Goal: Communication & Community: Answer question/provide support

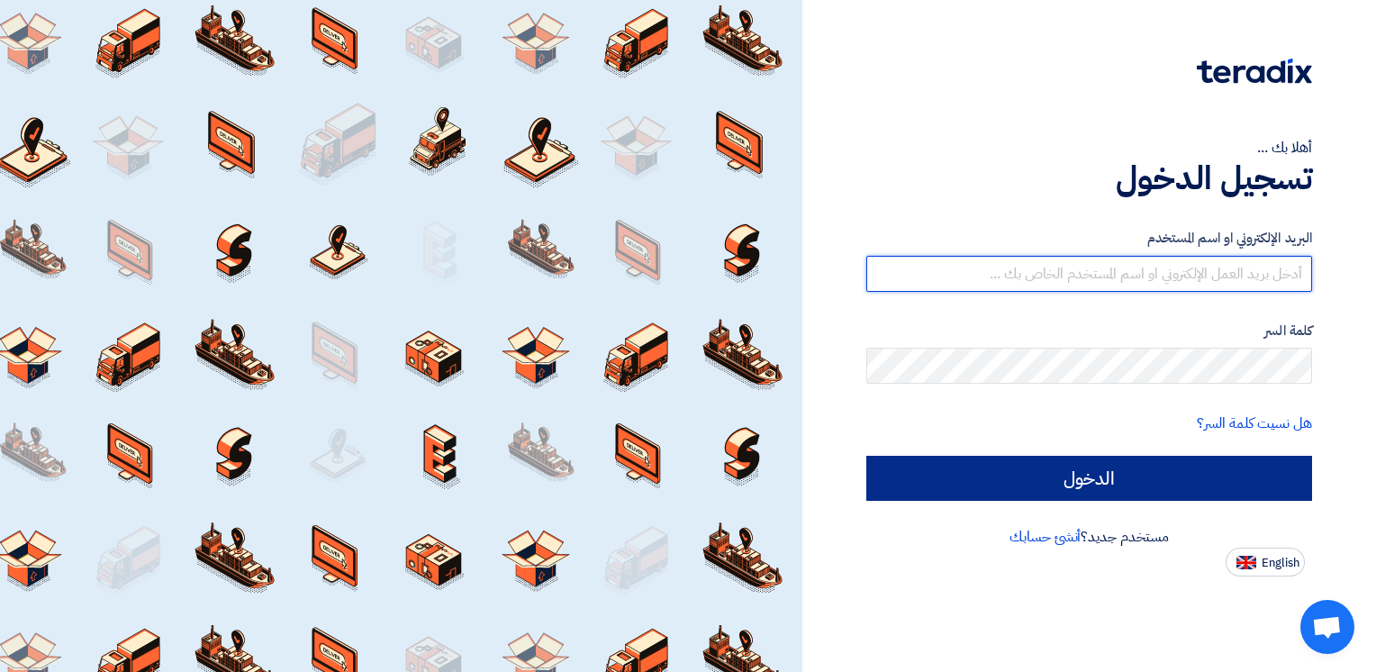
type input "wael-abdelsalam@elarabygroup.com"
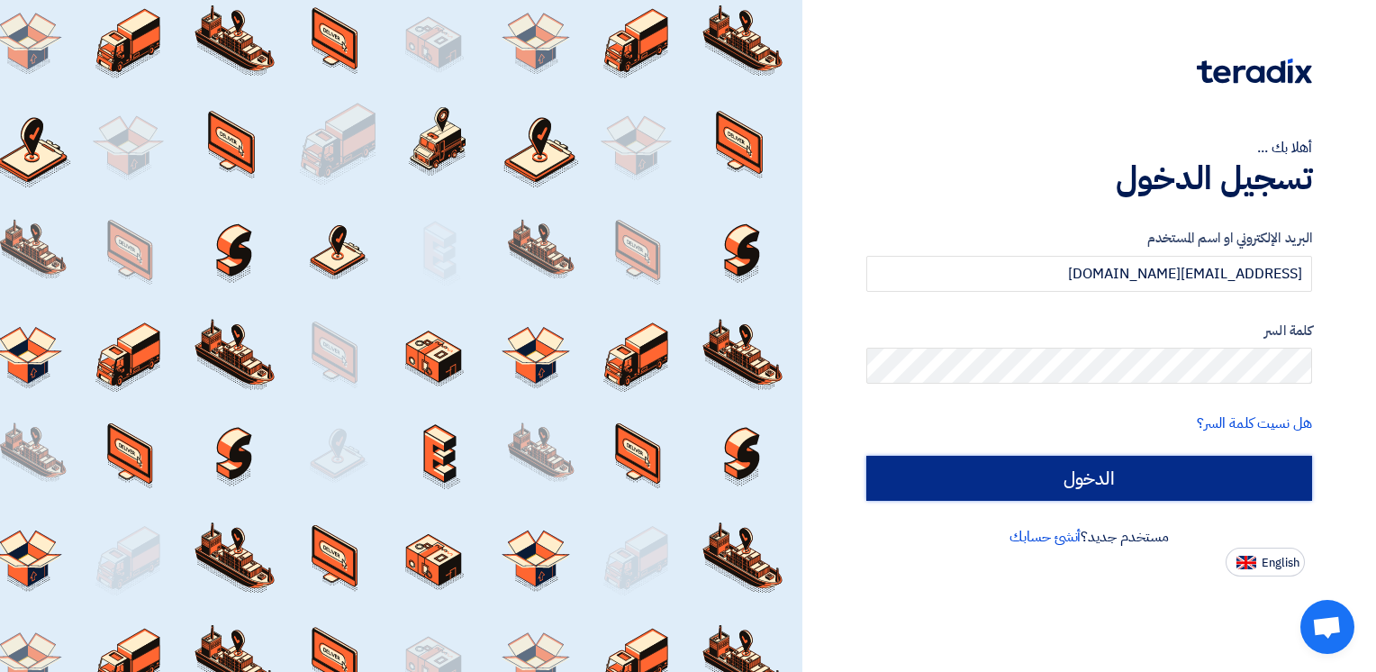
click at [1088, 484] on input "الدخول" at bounding box center [1089, 478] width 446 height 45
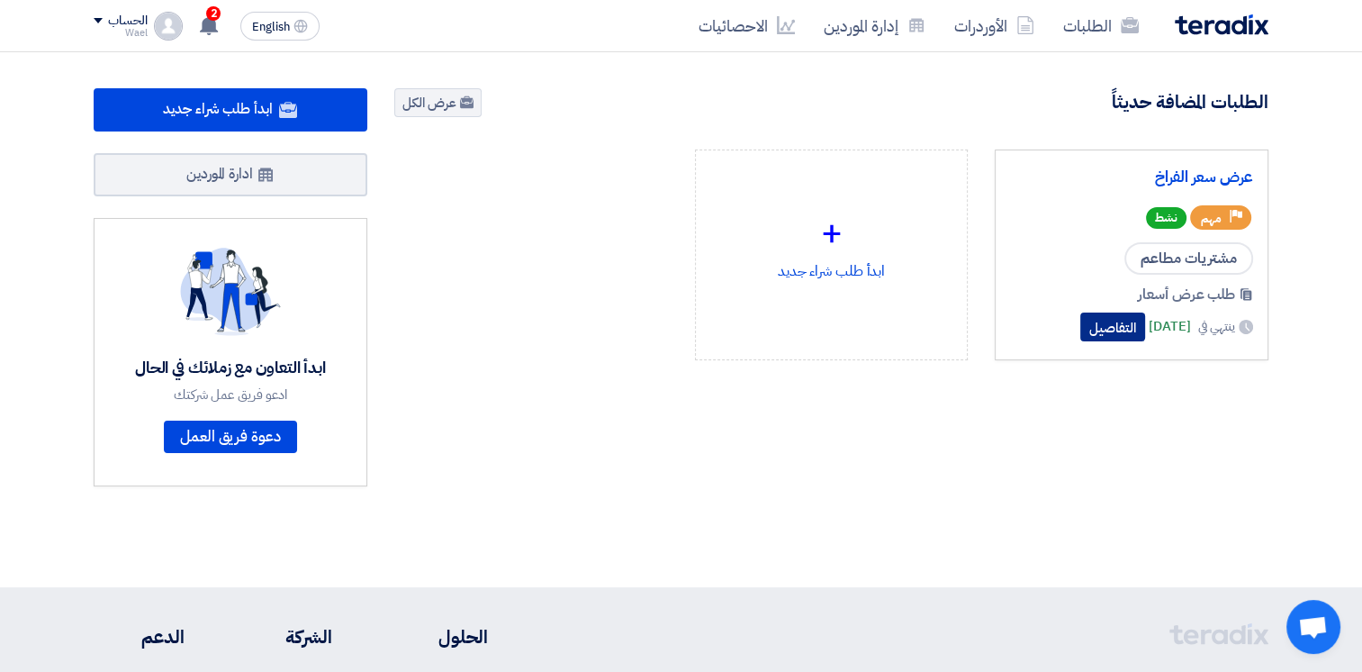
click at [1080, 323] on button "التفاصيل" at bounding box center [1112, 326] width 65 height 29
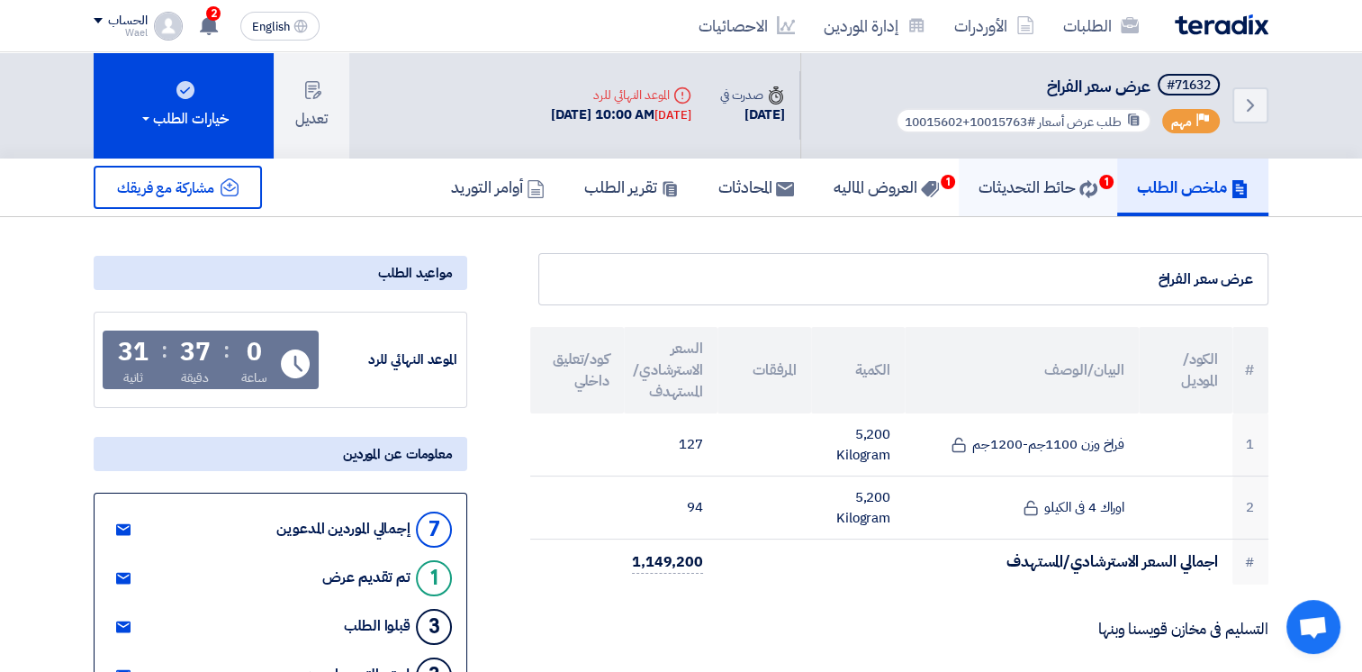
click at [1034, 186] on h5 "حائط التحديثات 1" at bounding box center [1038, 186] width 119 height 21
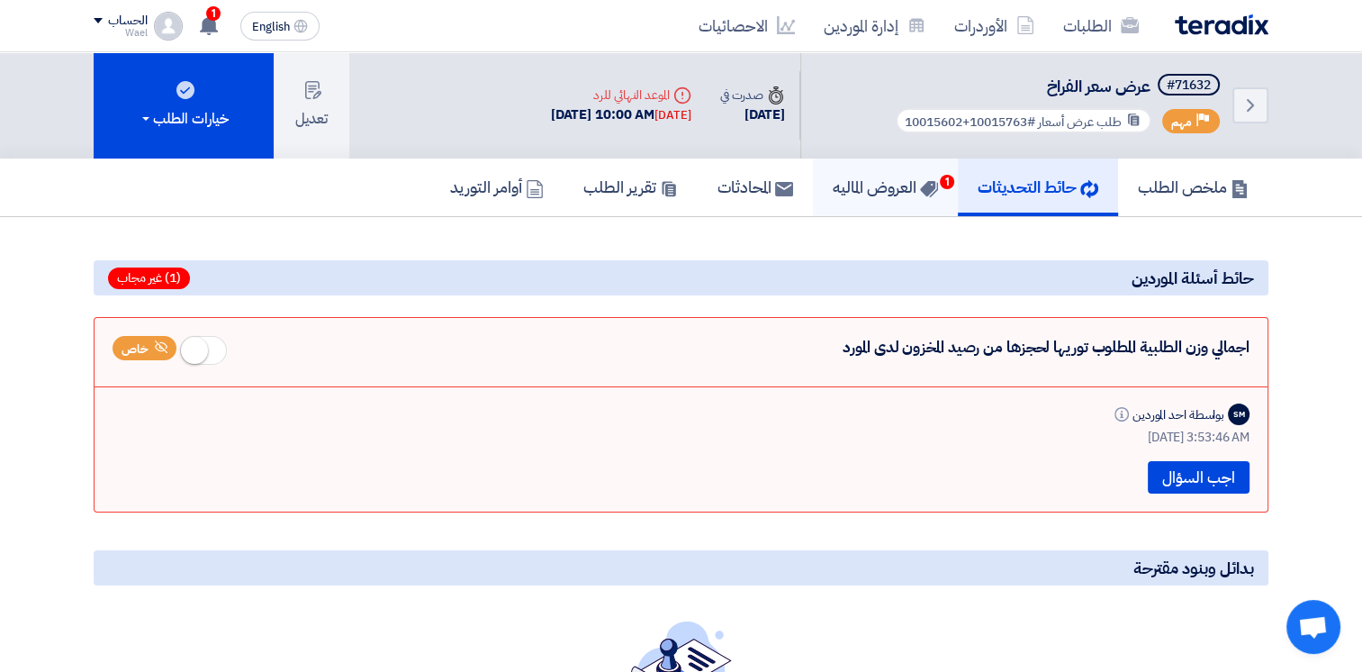
click at [879, 189] on h5 "العروض الماليه 1" at bounding box center [885, 186] width 105 height 21
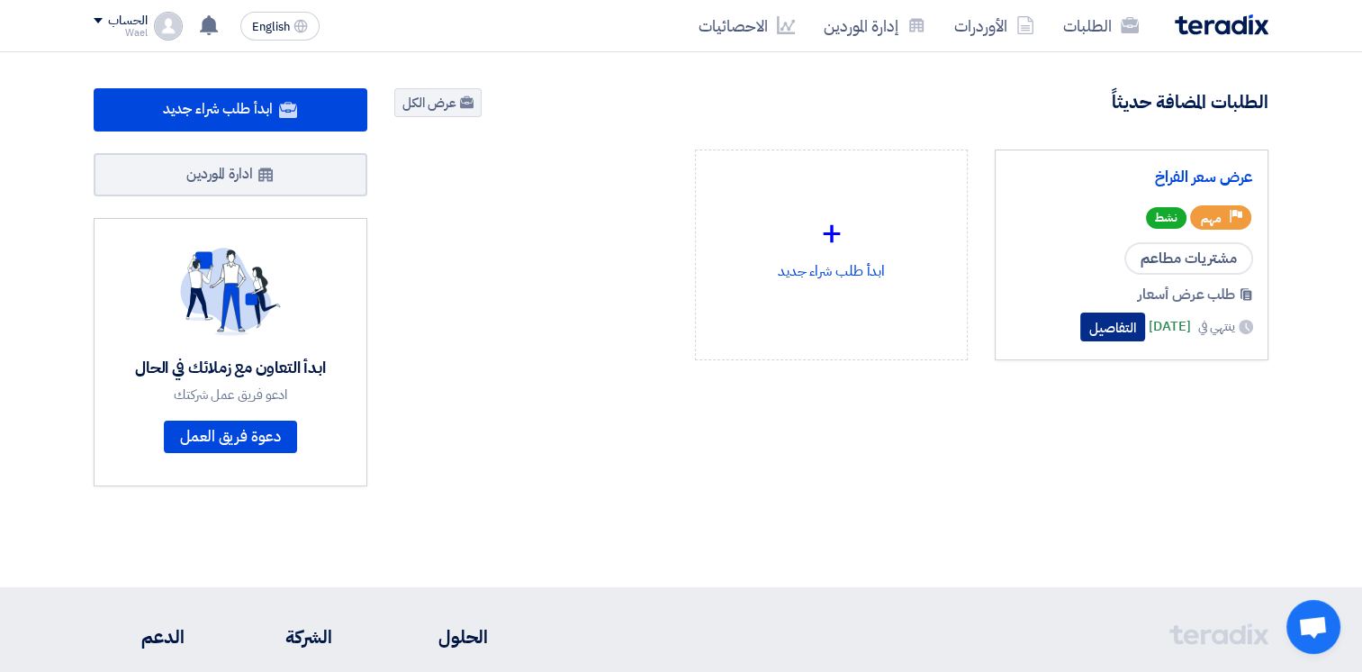
click at [1084, 321] on button "التفاصيل" at bounding box center [1112, 326] width 65 height 29
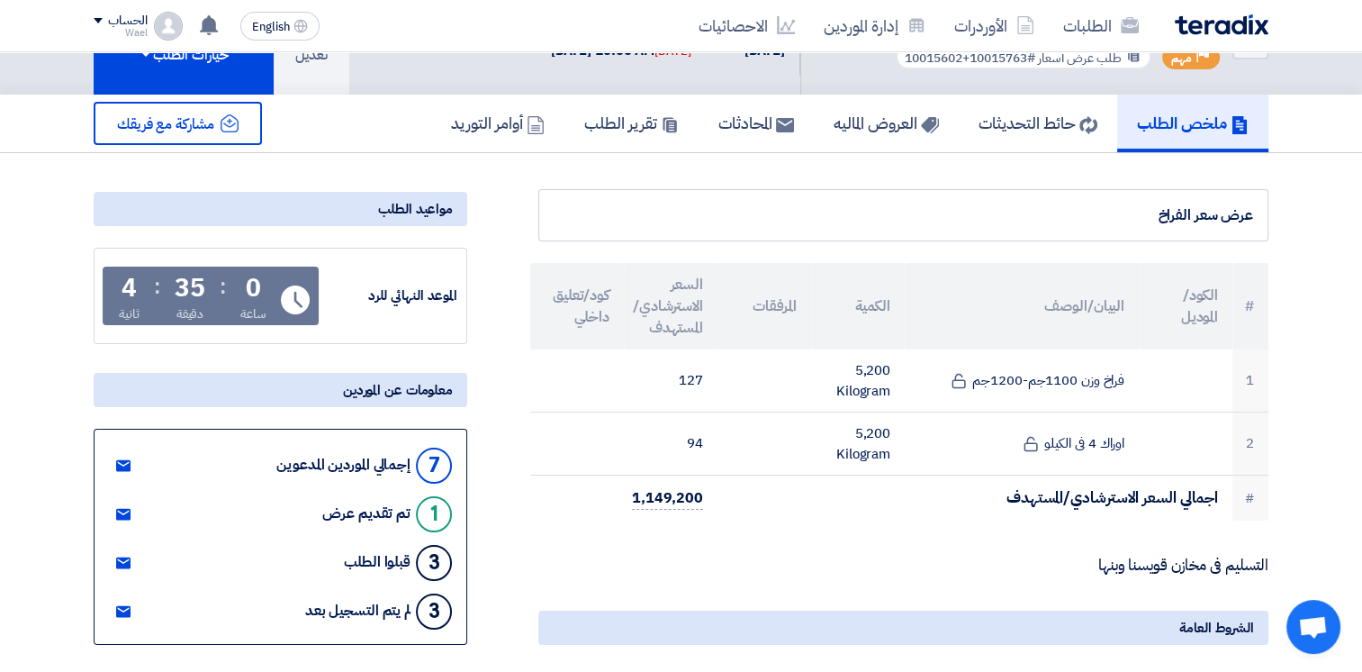
scroll to position [90, 0]
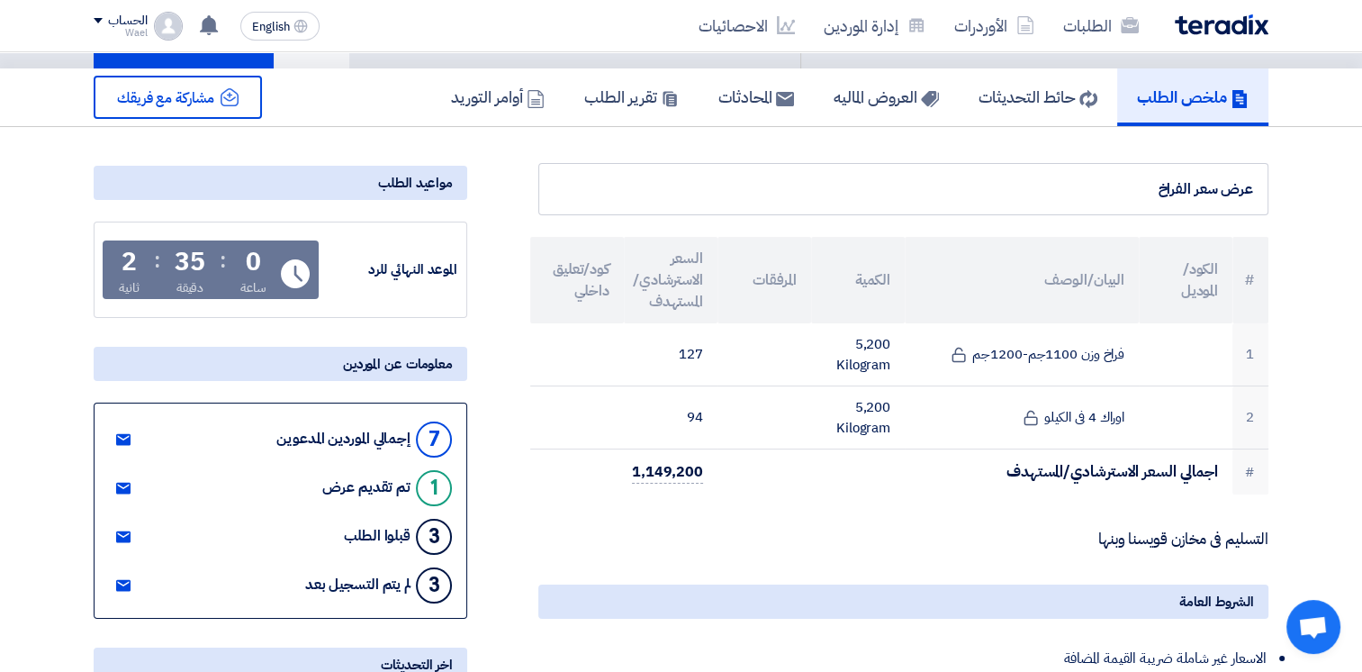
click at [367, 481] on div "تم تقديم عرض" at bounding box center [366, 487] width 88 height 17
click at [122, 485] on icon at bounding box center [123, 488] width 14 height 14
click at [118, 483] on use at bounding box center [123, 489] width 14 height 12
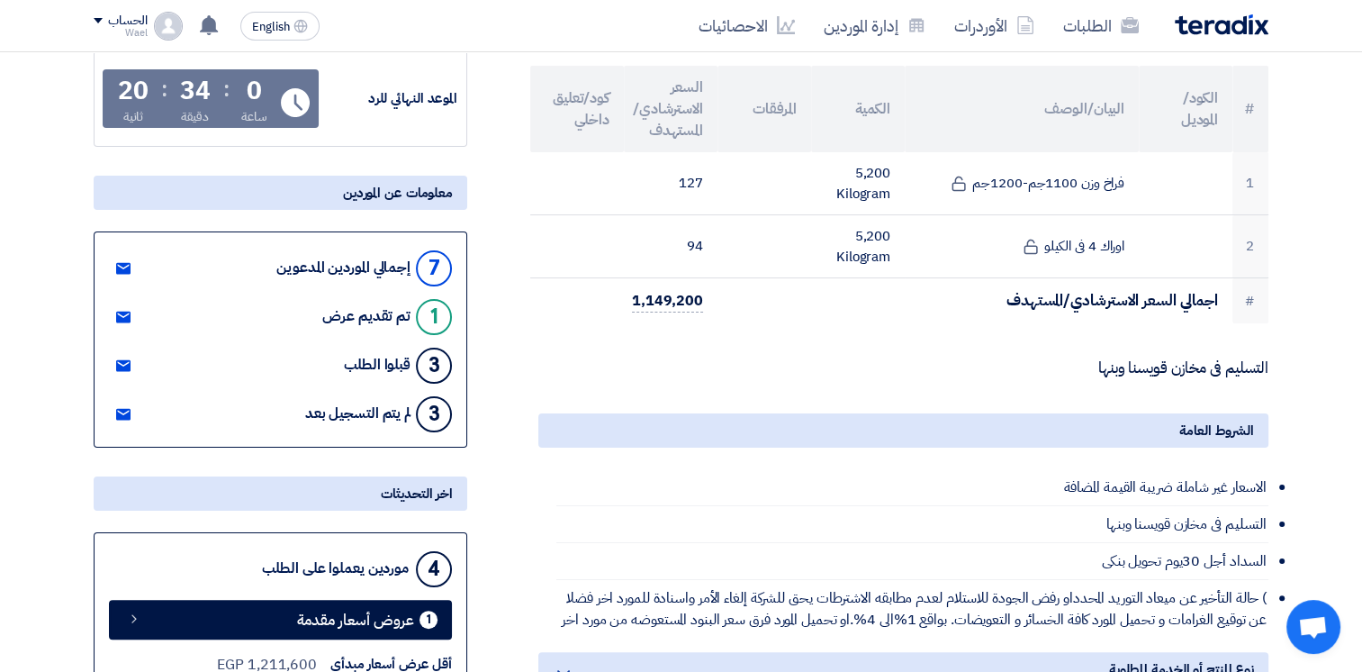
scroll to position [360, 0]
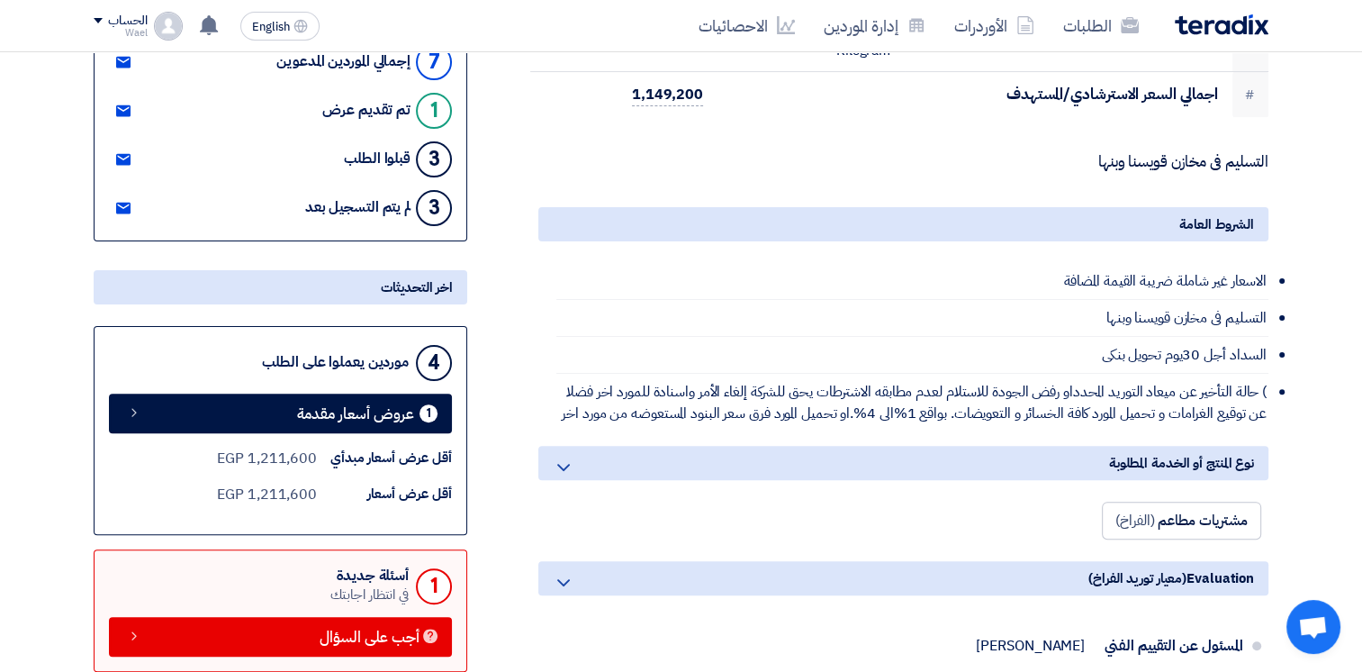
scroll to position [540, 0]
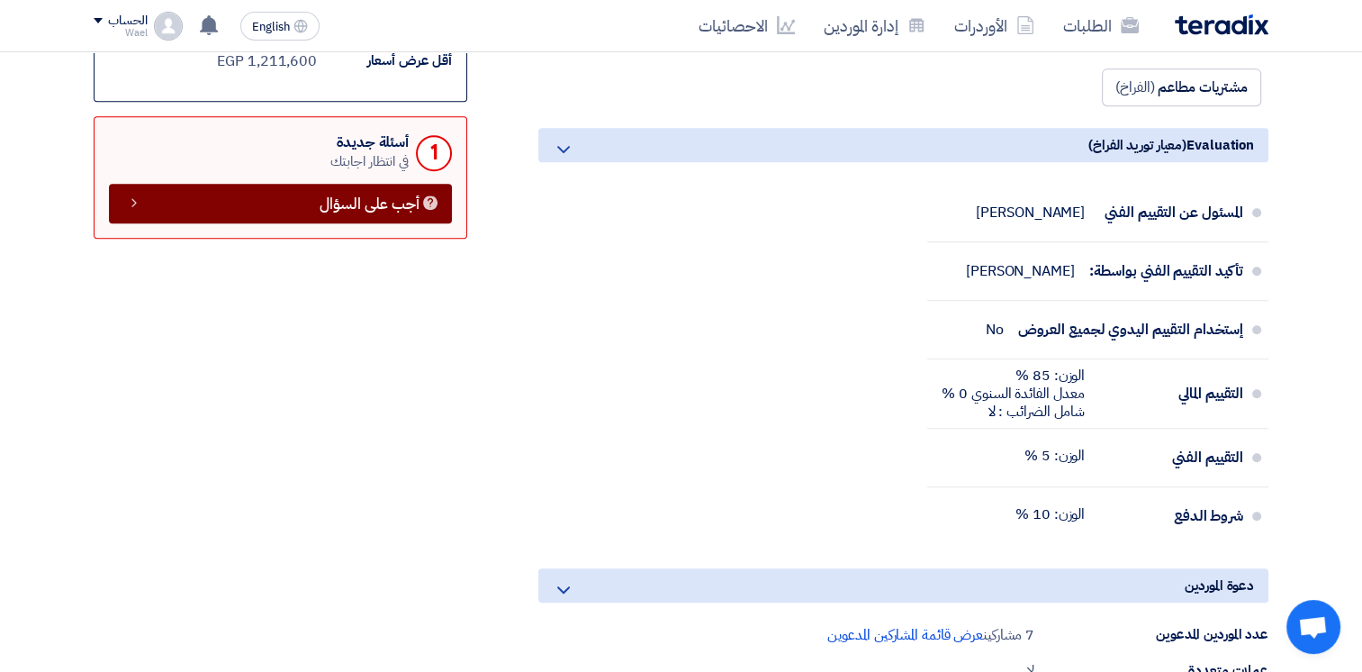
click at [312, 211] on link "أجب على السؤال" at bounding box center [280, 204] width 343 height 40
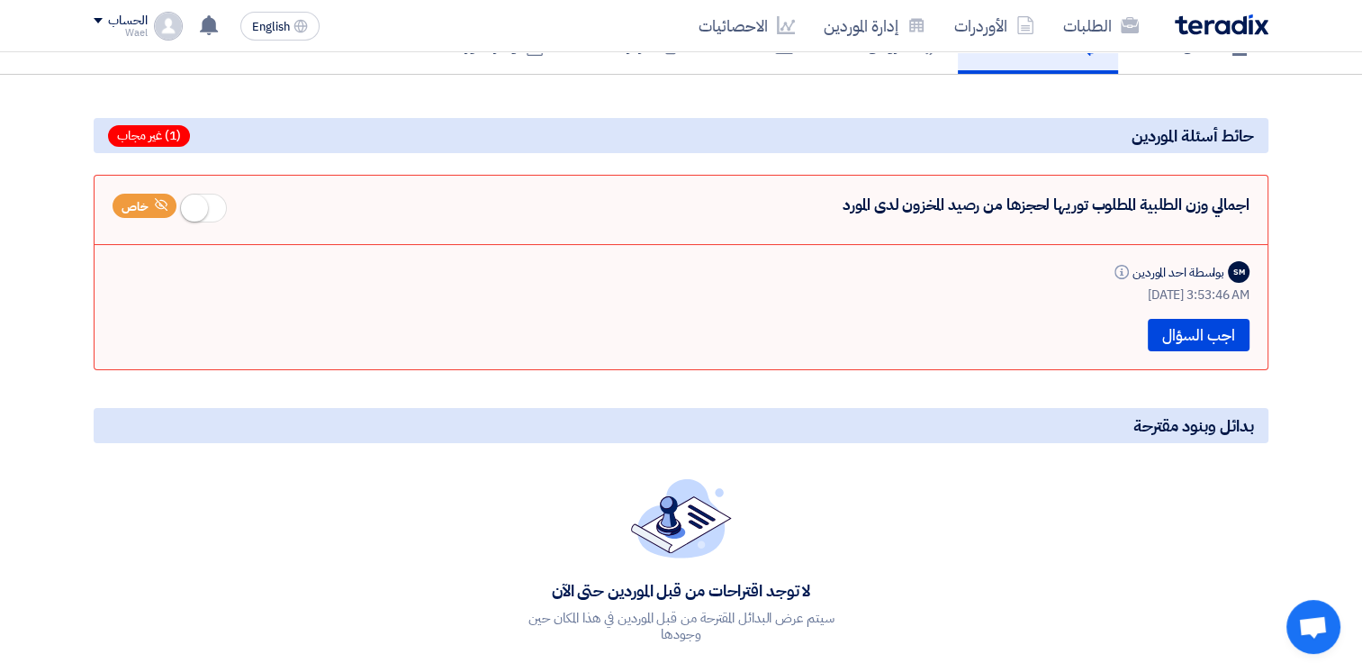
scroll to position [122, 0]
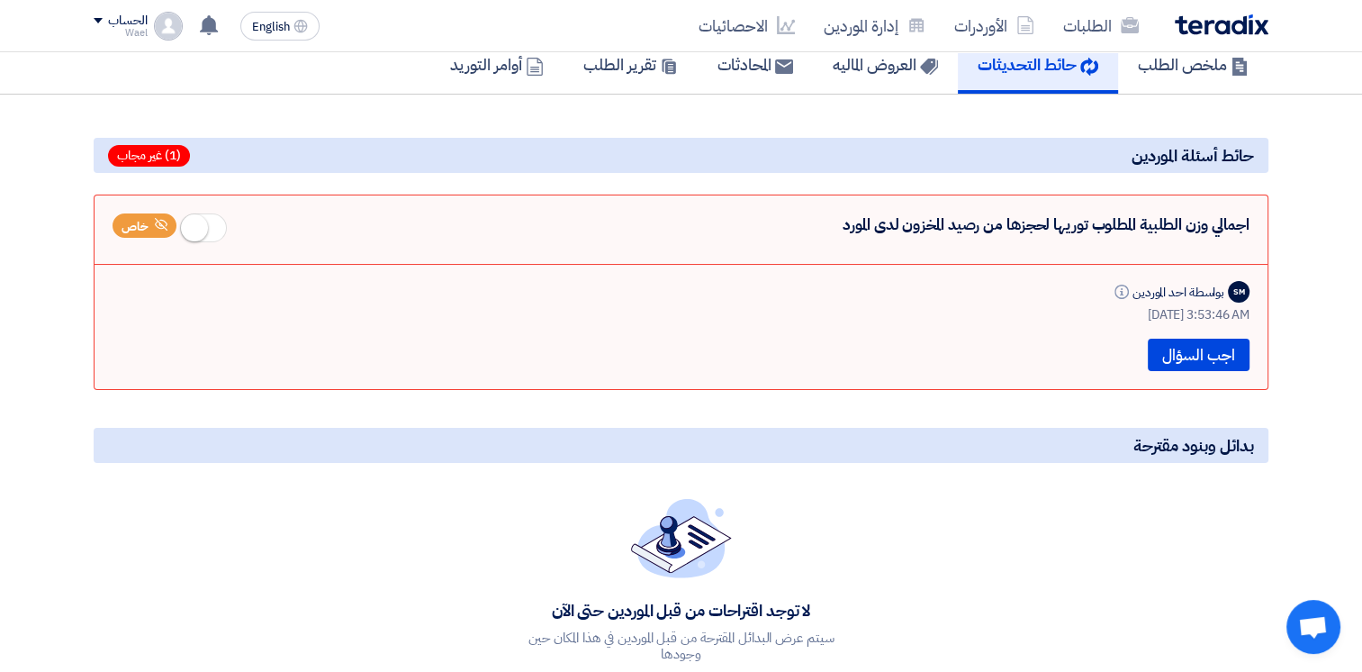
click at [1210, 543] on div "بدائل وبنود مقترحة لا توجد اقتراحات من قبل الموردين حتى الآن سيتم عرض البدائل ا…" at bounding box center [681, 548] width 1202 height 256
click at [1181, 355] on button "اجب السؤال" at bounding box center [1199, 355] width 102 height 32
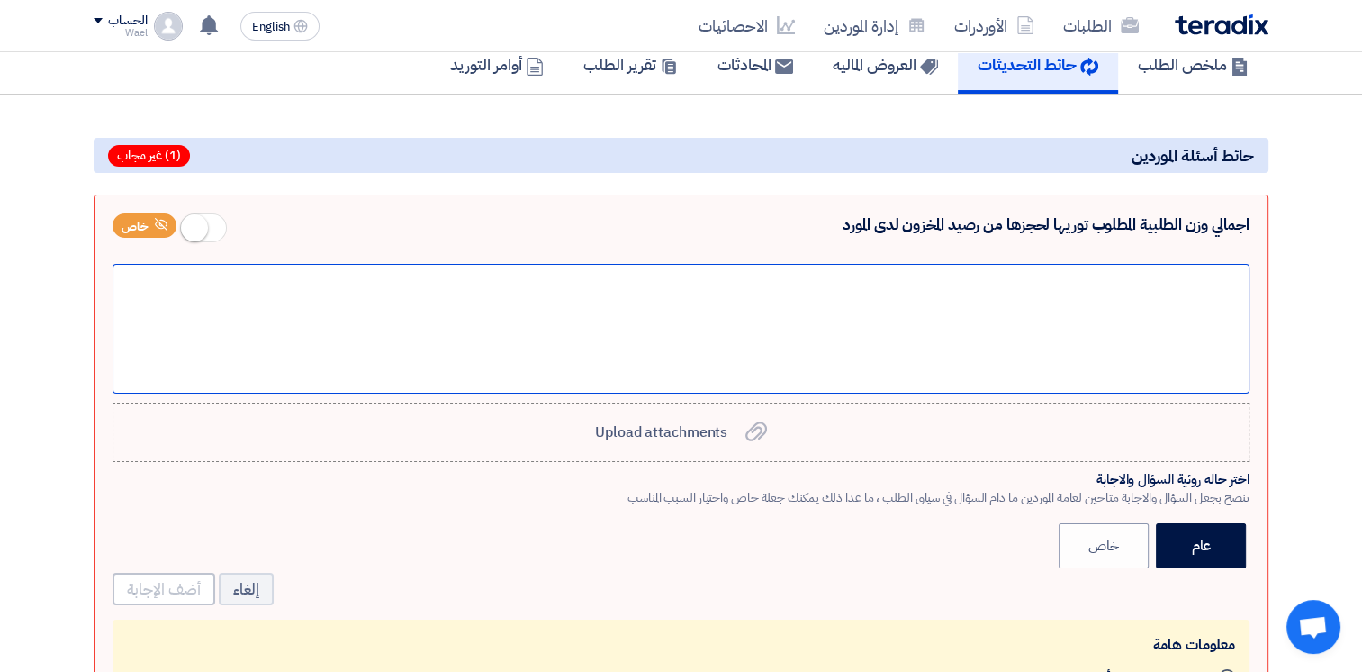
click at [1200, 296] on div at bounding box center [681, 329] width 1137 height 130
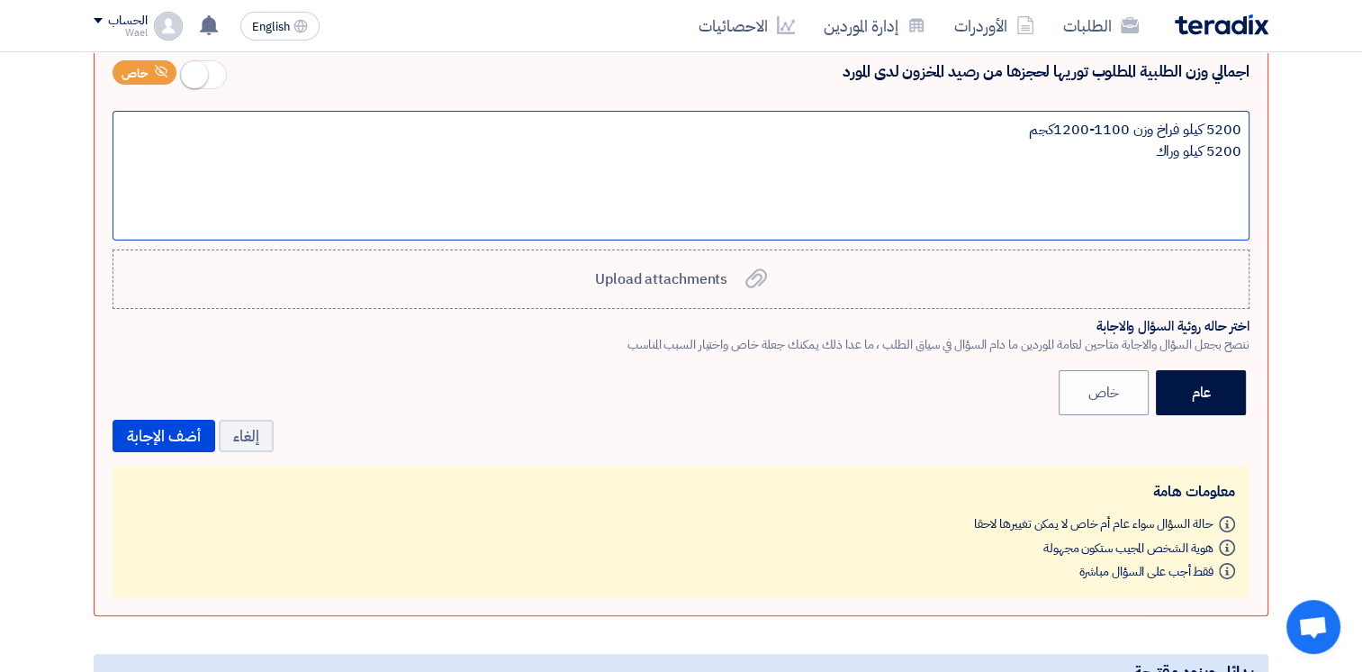
scroll to position [303, 0]
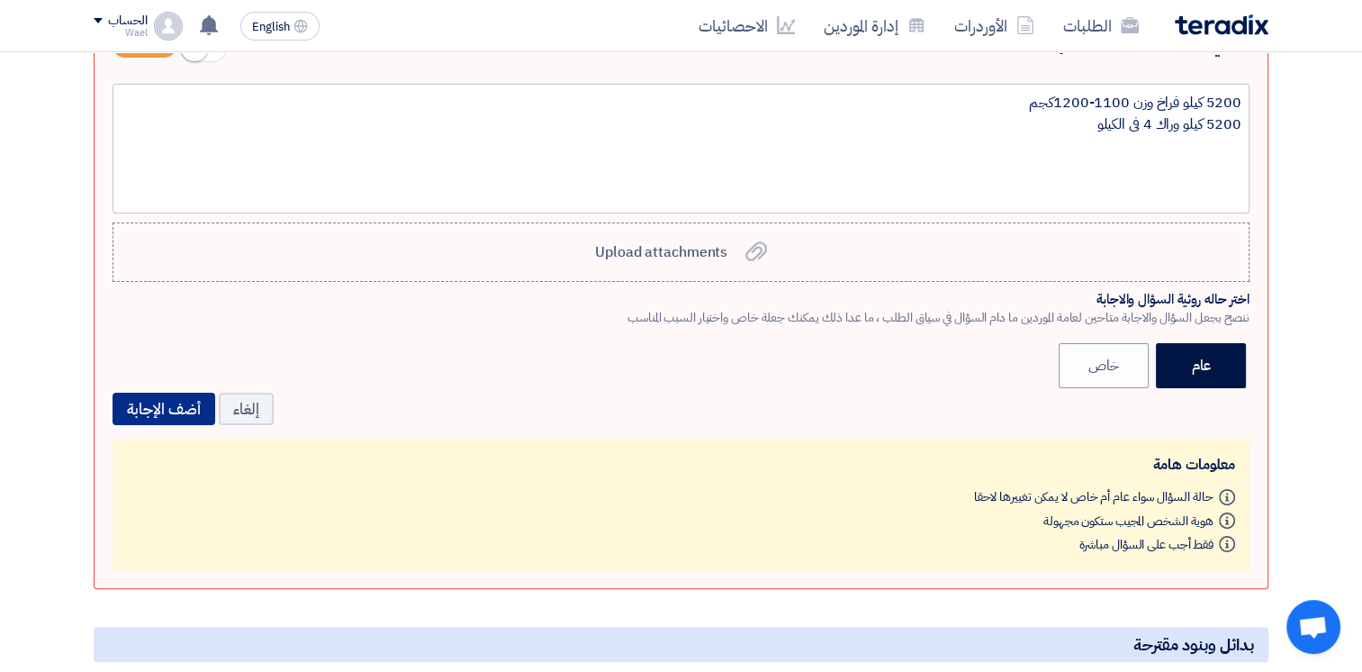
click at [147, 405] on button "أضف الإجابة" at bounding box center [164, 409] width 103 height 32
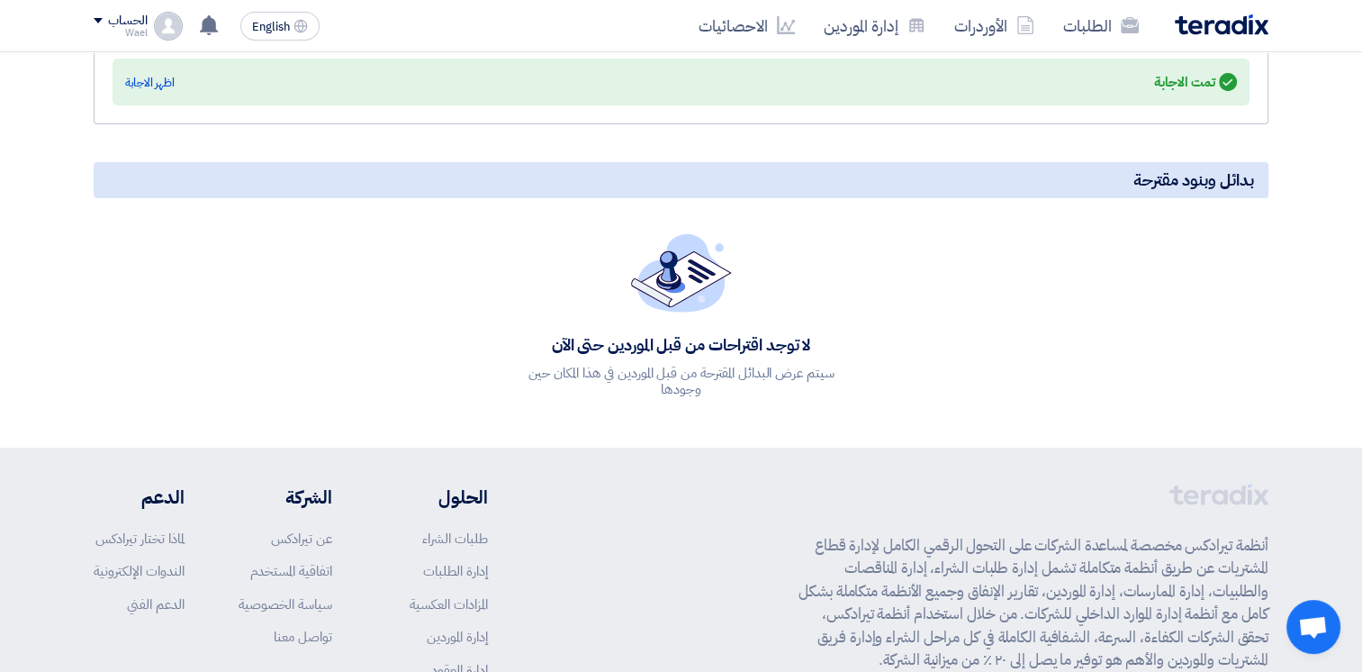
scroll to position [0, 0]
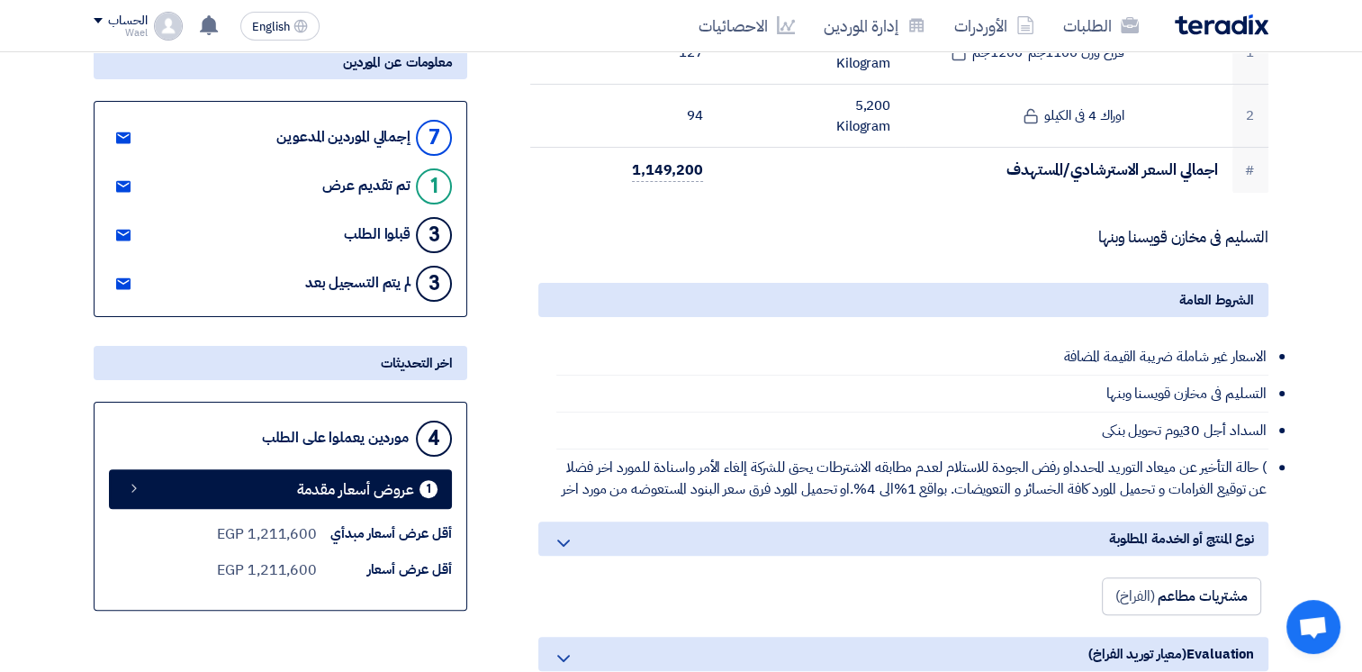
scroll to position [360, 0]
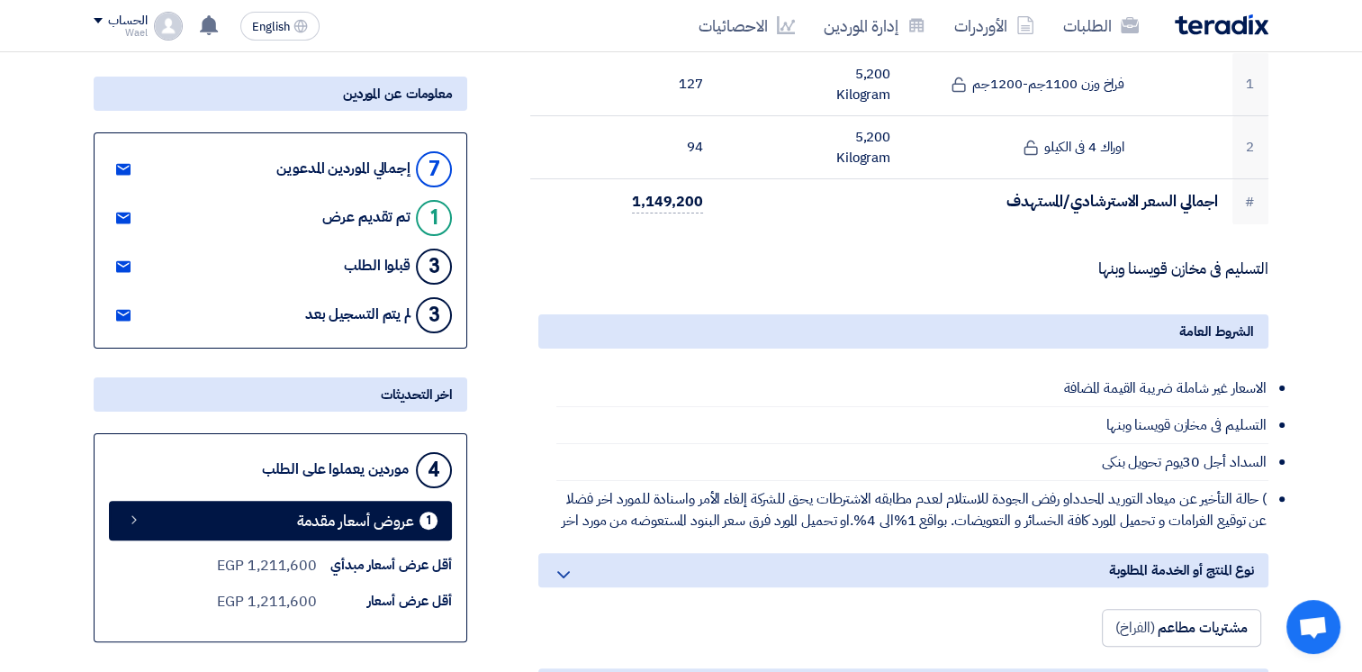
click at [120, 214] on icon at bounding box center [123, 218] width 14 height 14
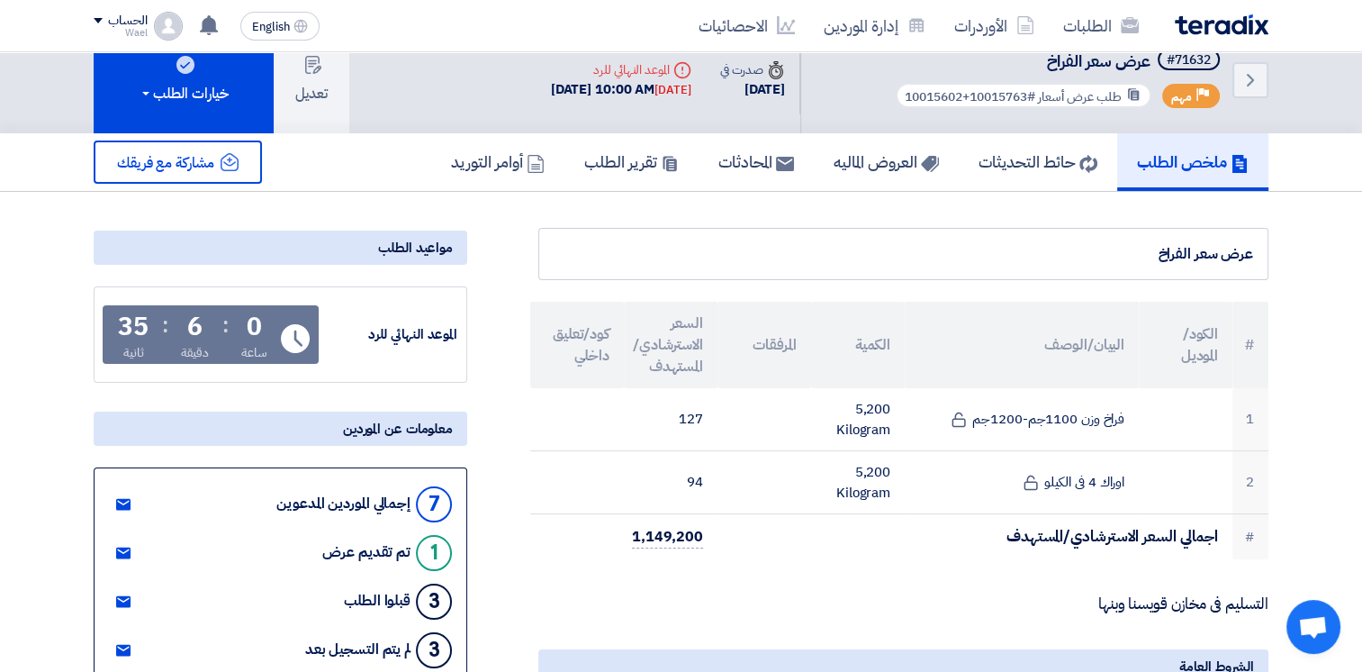
scroll to position [0, 0]
